Goal: Task Accomplishment & Management: Manage account settings

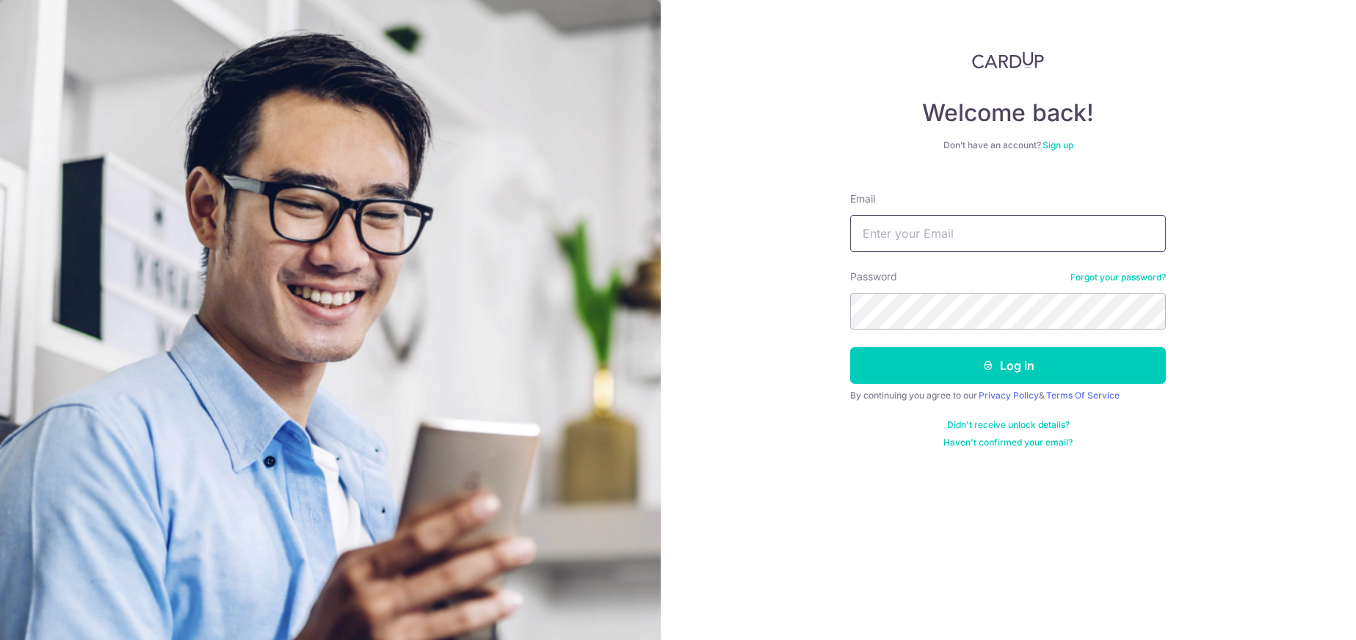
click at [1068, 225] on input "Email" at bounding box center [1008, 233] width 316 height 37
type input "[EMAIL_ADDRESS][DOMAIN_NAME]"
click at [850, 347] on button "Log in" at bounding box center [1008, 365] width 316 height 37
